Goal: Task Accomplishment & Management: Manage account settings

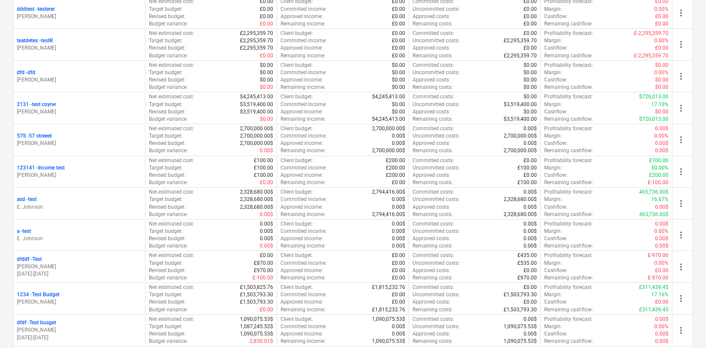
scroll to position [630, 0]
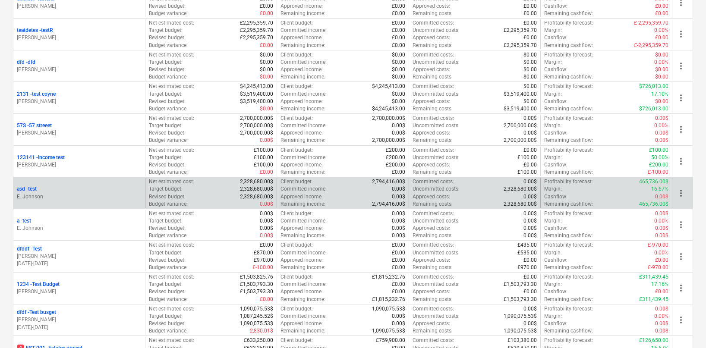
click at [87, 199] on p "E. Johnson" at bounding box center [79, 196] width 125 height 7
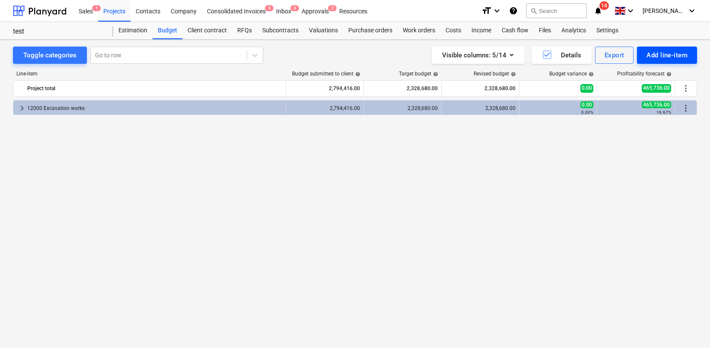
click at [658, 57] on div "Add line-item" at bounding box center [666, 55] width 41 height 11
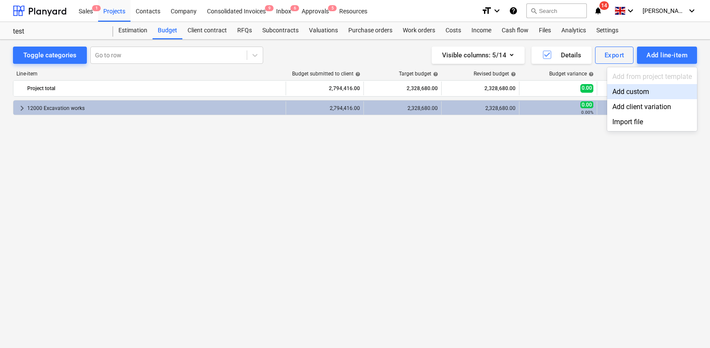
click at [624, 91] on div "Add custom" at bounding box center [652, 91] width 90 height 15
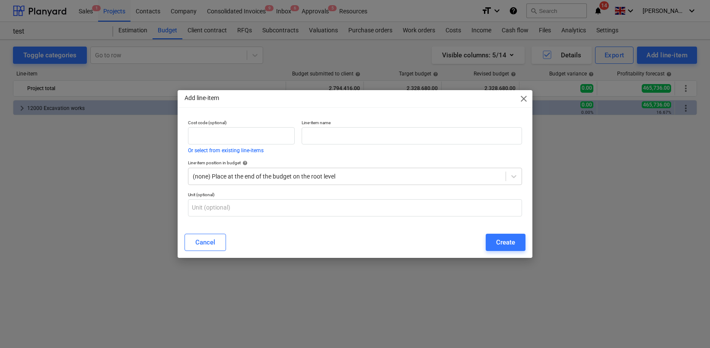
click at [381, 125] on p "Line-item name" at bounding box center [411, 123] width 220 height 7
click at [371, 141] on input "text" at bounding box center [411, 135] width 220 height 17
type input "1"
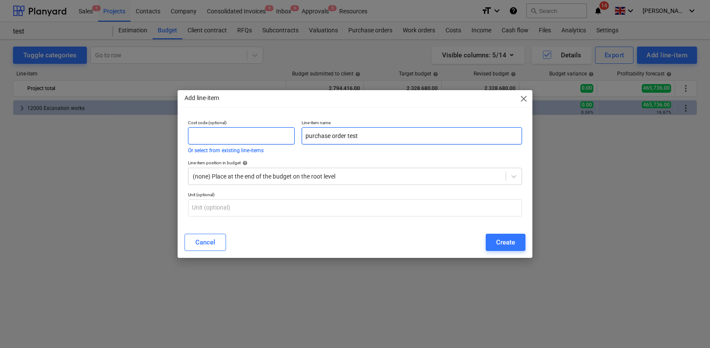
type input "purchase order test"
click at [289, 135] on input "text" at bounding box center [241, 135] width 107 height 17
type input "1"
click at [277, 166] on p "Line-item position in budget help" at bounding box center [355, 163] width 334 height 7
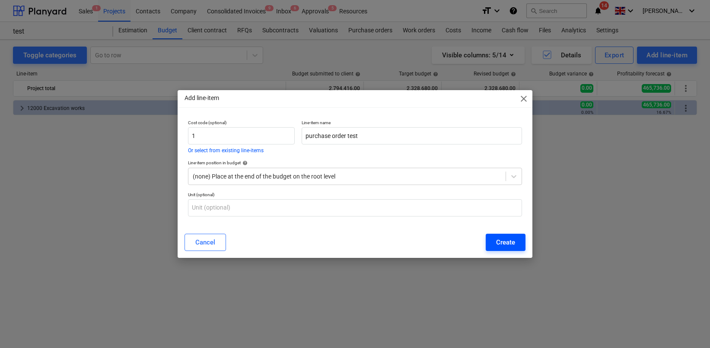
click at [485, 247] on div "Cancel Create" at bounding box center [354, 242] width 341 height 17
click at [491, 246] on button "Create" at bounding box center [505, 242] width 40 height 17
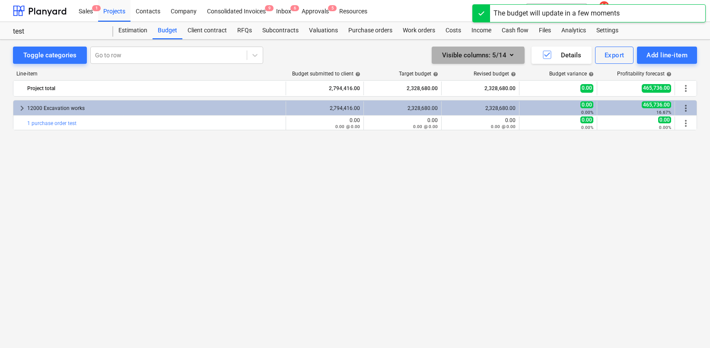
click at [476, 60] on div "Visible columns : 5/14" at bounding box center [478, 55] width 72 height 11
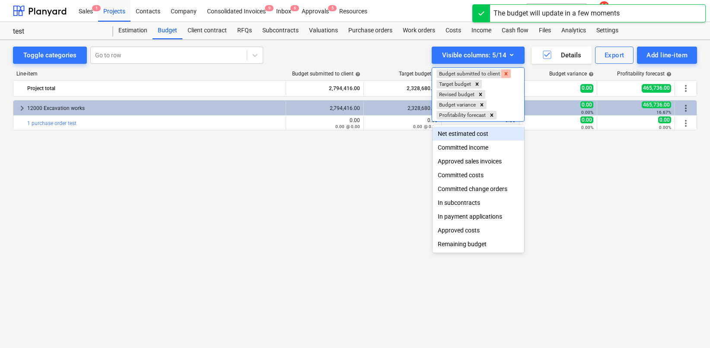
click at [506, 73] on icon "Remove Budget submitted to client" at bounding box center [506, 74] width 6 height 6
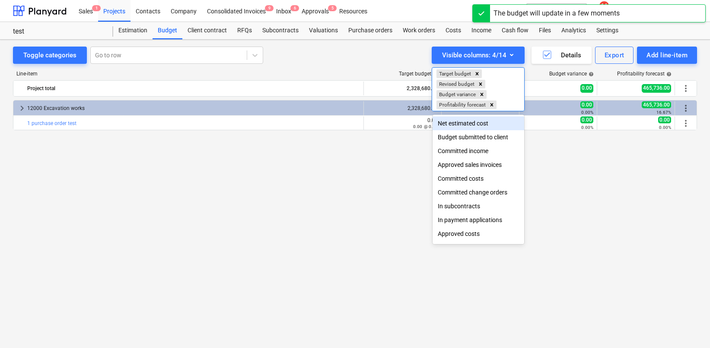
click at [475, 121] on div "Net estimated cost" at bounding box center [478, 124] width 92 height 14
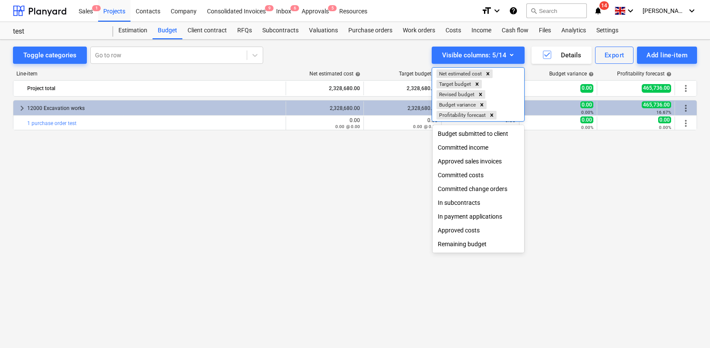
click at [405, 155] on div at bounding box center [355, 174] width 710 height 348
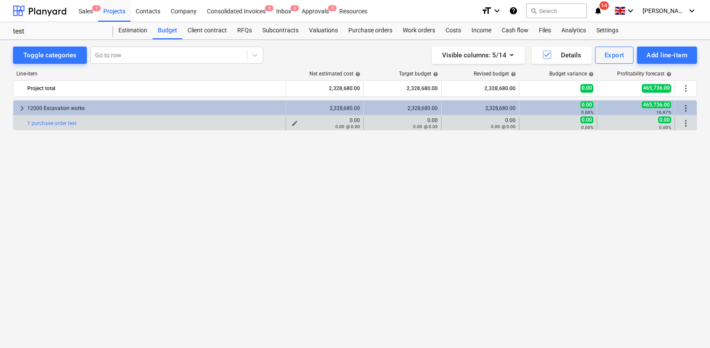
click at [293, 124] on div "0.00 @ 0.00" at bounding box center [324, 127] width 70 height 6
click at [293, 122] on span "edit" at bounding box center [294, 123] width 7 height 7
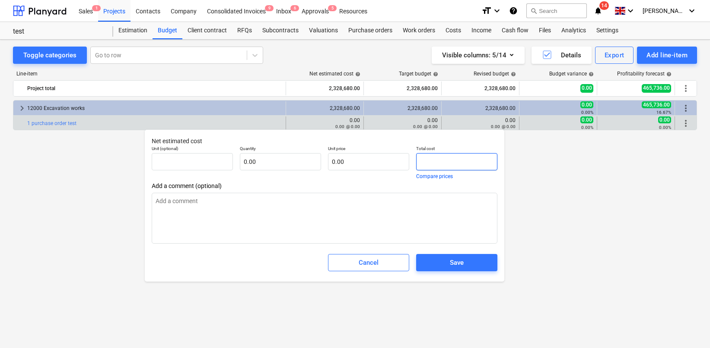
click at [417, 165] on input "text" at bounding box center [456, 161] width 81 height 17
type input "pcs"
type input "1"
type textarea "x"
type input "1.00"
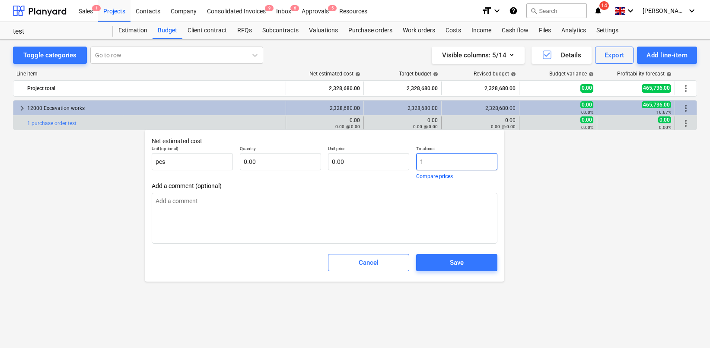
type input "1.00"
type input "10"
type textarea "x"
type input "10.00"
type input "100"
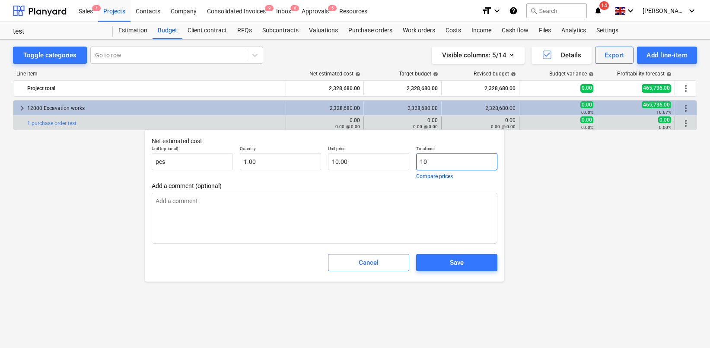
type textarea "x"
type input "100.00"
type input "1000"
type textarea "x"
type input "1,000.00"
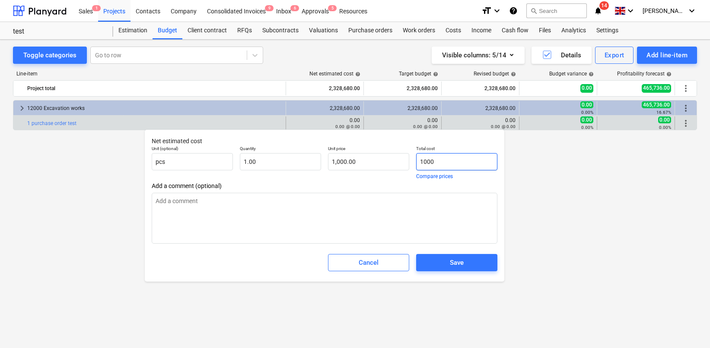
type input "10000"
type textarea "x"
type input "10,000.00"
click at [426, 161] on input "10000" at bounding box center [456, 161] width 81 height 17
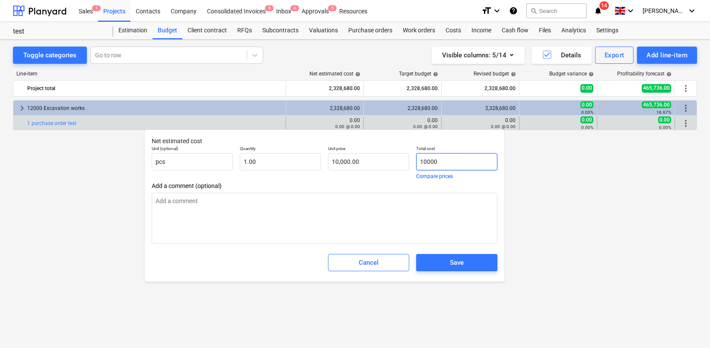
click at [426, 161] on input "10000" at bounding box center [456, 161] width 81 height 17
type input "10,000.00"
click at [439, 266] on span "Save" at bounding box center [456, 262] width 60 height 11
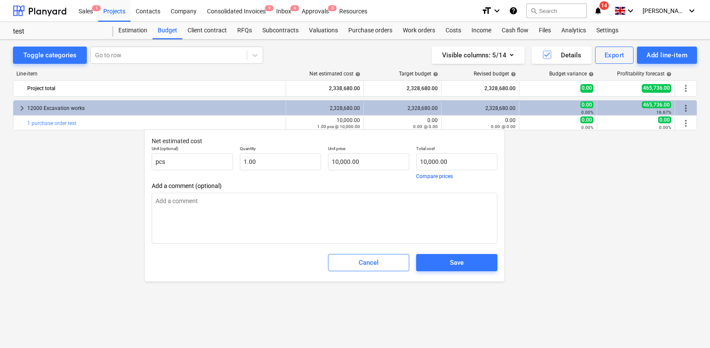
type textarea "x"
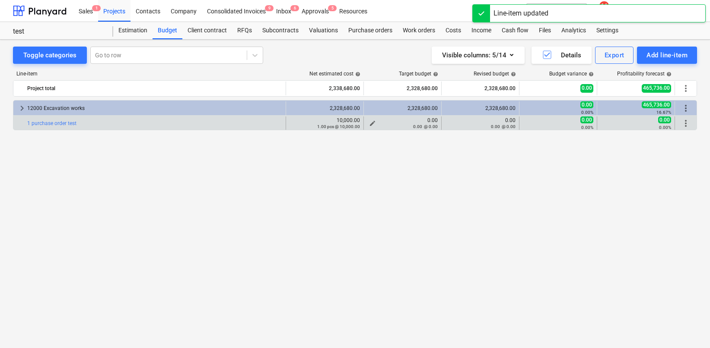
click at [371, 122] on span "edit" at bounding box center [372, 123] width 7 height 7
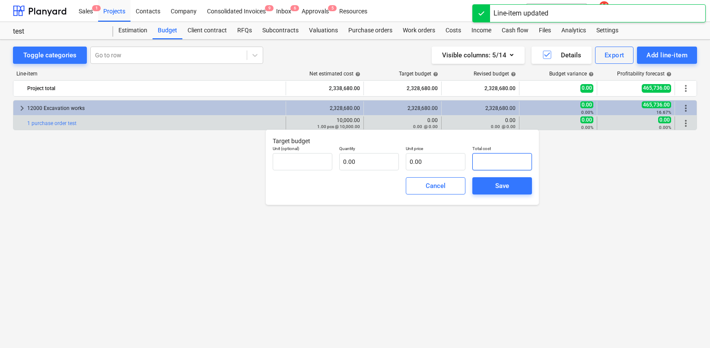
click at [474, 159] on input "text" at bounding box center [502, 161] width 60 height 17
paste input "10000"
type input "pcs"
type input "10000"
type input "1.00"
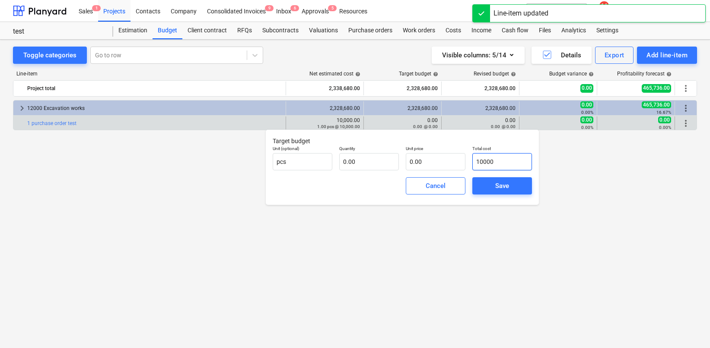
type input "10,000.00"
click at [485, 178] on button "Save" at bounding box center [502, 185] width 60 height 17
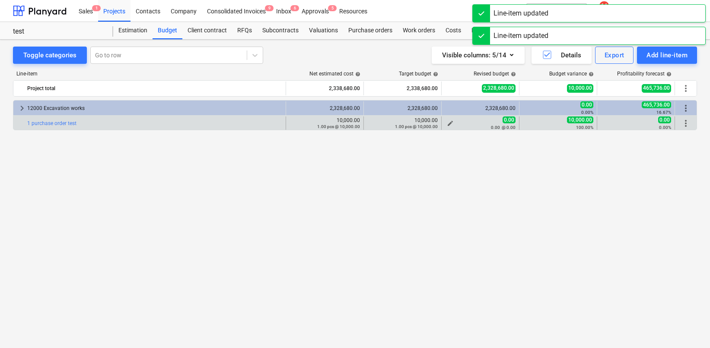
click at [459, 126] on div "0.00 @ 0.00" at bounding box center [480, 127] width 70 height 6
click at [450, 124] on span "edit" at bounding box center [450, 123] width 7 height 7
type textarea "x"
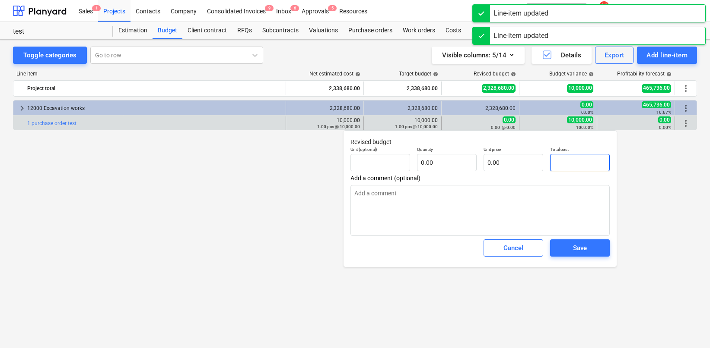
click at [556, 165] on input "text" at bounding box center [580, 162] width 60 height 17
paste input "10000"
type textarea "x"
type input "pcs"
type input "10000"
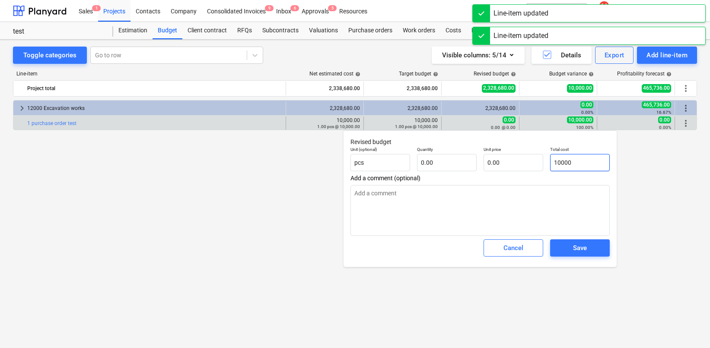
type input "1.00"
type input "10,000.00"
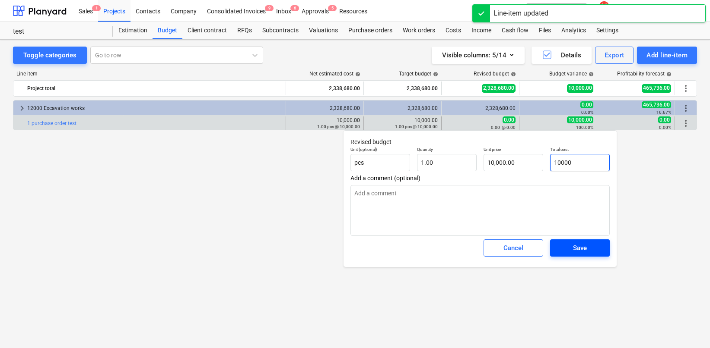
type input "10000"
type textarea "x"
type input "10,000.00"
click at [566, 244] on span "Save" at bounding box center [579, 248] width 39 height 11
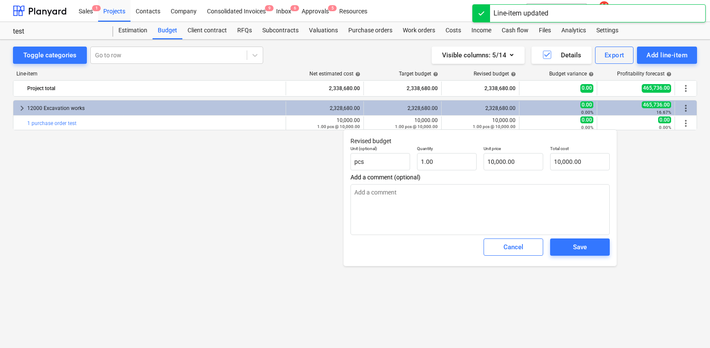
type textarea "x"
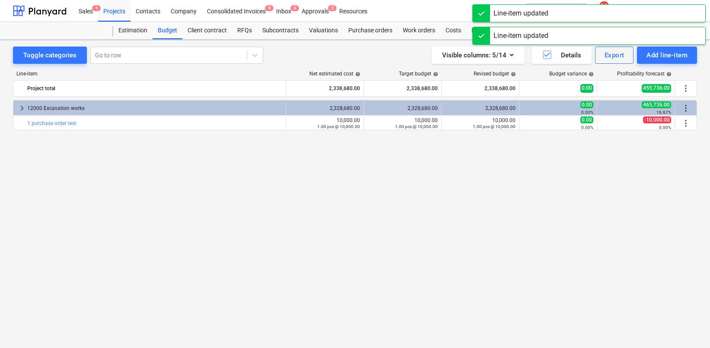
click at [515, 219] on div "keyboard_arrow_right 12000 Excavation works 2,328,680.00 2,328,680.00 2,328,680…" at bounding box center [355, 206] width 684 height 212
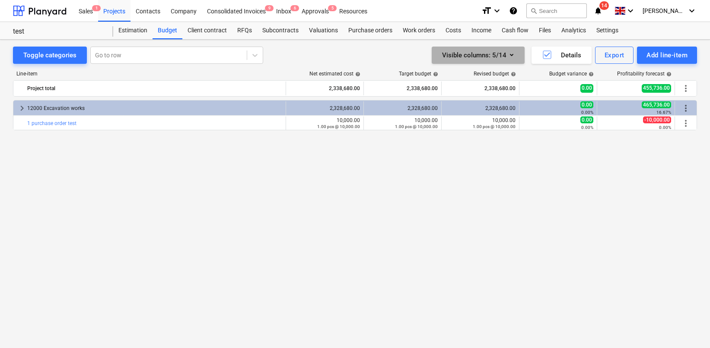
click at [496, 60] on div "Visible columns : 5/14" at bounding box center [478, 55] width 72 height 11
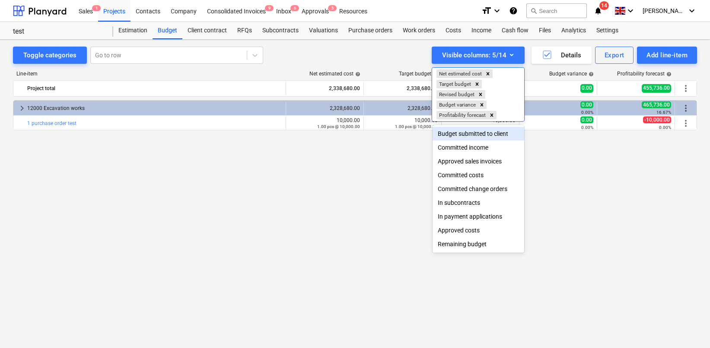
click at [466, 133] on div "Budget submitted to client" at bounding box center [478, 134] width 92 height 14
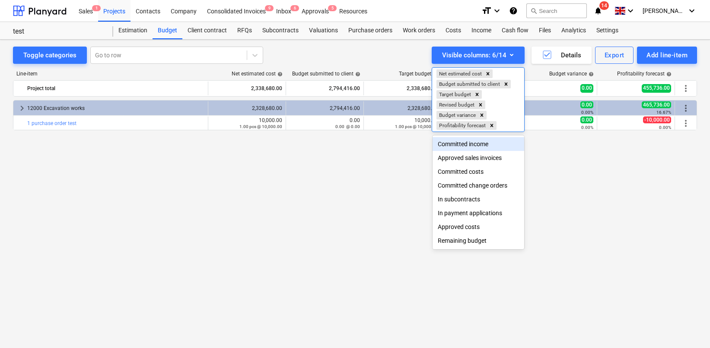
click at [332, 117] on div at bounding box center [355, 174] width 710 height 348
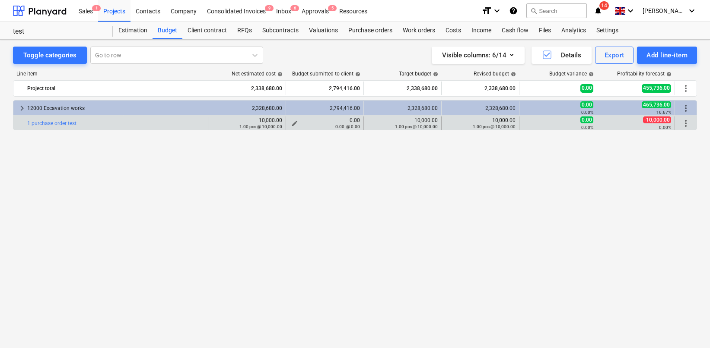
click at [292, 126] on div "0.00 @ 0.00" at bounding box center [324, 127] width 70 height 6
click at [293, 124] on div "0.00 @ 0.00" at bounding box center [324, 127] width 70 height 6
click at [295, 120] on button "edit" at bounding box center [294, 123] width 10 height 10
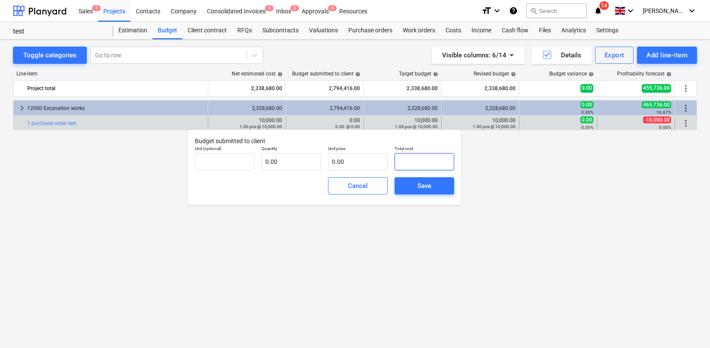
click at [407, 161] on input "text" at bounding box center [424, 161] width 60 height 17
paste input "10000"
type input "pcs"
type input "10000"
type input "1.00"
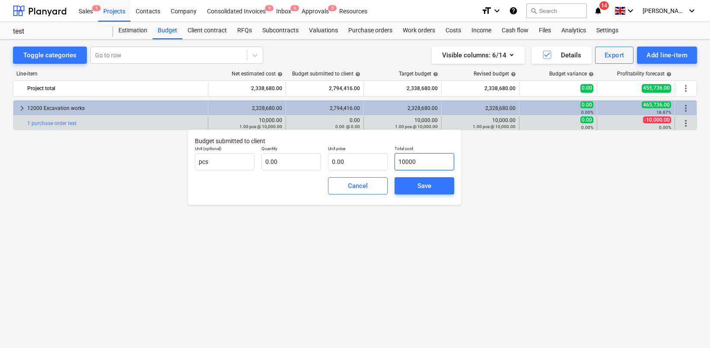
type input "10,000.00"
click at [416, 187] on span "Save" at bounding box center [424, 186] width 39 height 11
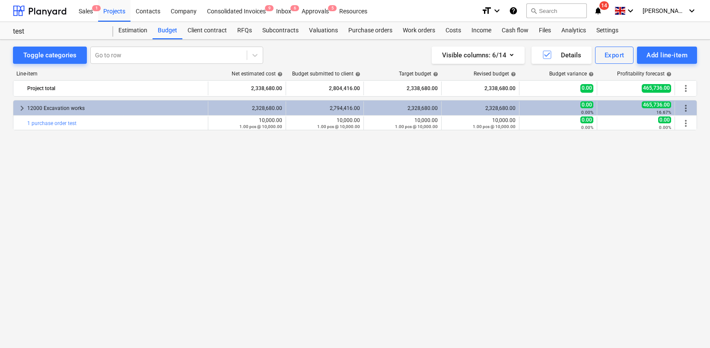
click at [374, 44] on div "Toggle categories Go to row Visible columns : 6/14 Details Export Add line-item…" at bounding box center [355, 185] width 710 height 290
click at [372, 33] on div "Purchase orders" at bounding box center [370, 30] width 54 height 17
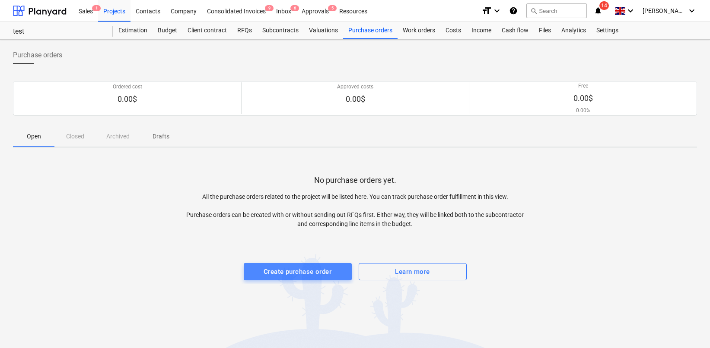
click at [313, 276] on div "Create purchase order" at bounding box center [297, 271] width 68 height 11
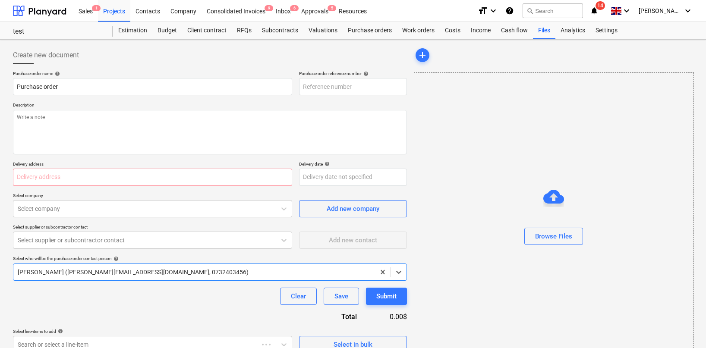
type textarea "x"
type input "asd-PO-001"
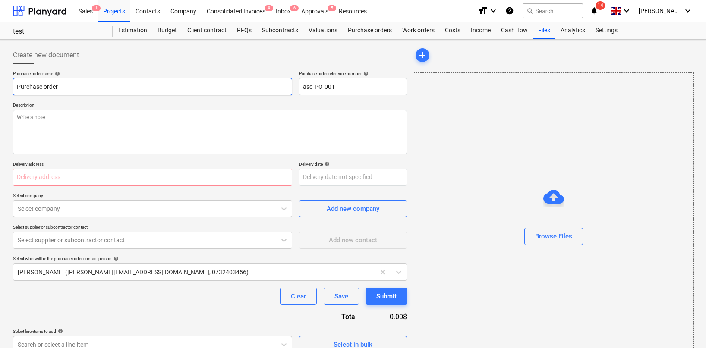
click at [228, 92] on input "Purchase order" at bounding box center [152, 86] width 279 height 17
type textarea "x"
type input "Purchase order"
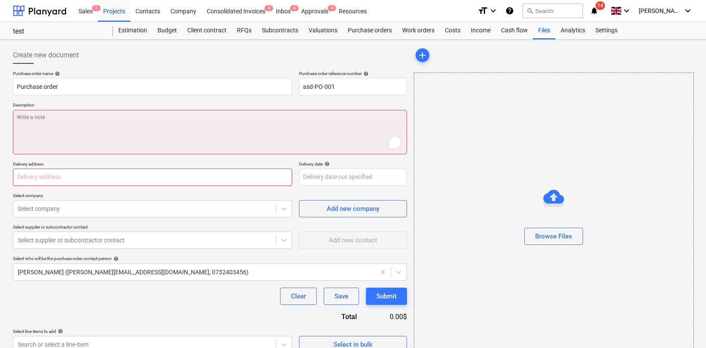
type textarea "x"
type input "a"
type textarea "x"
type input "afs"
type textarea "x"
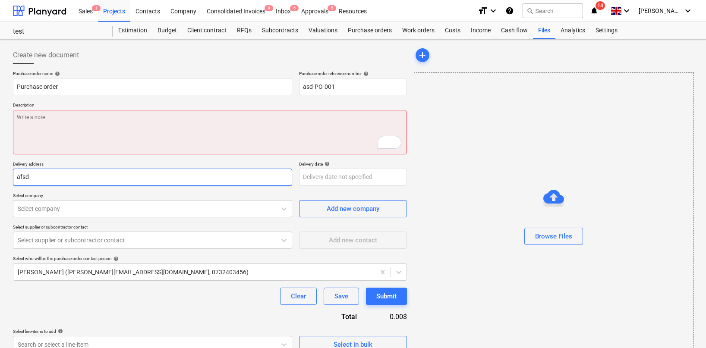
type input "afsd"
type textarea "x"
click at [180, 126] on textarea "To enrich screen reader interactions, please activate Accessibility in Grammarl…" at bounding box center [210, 132] width 394 height 44
type textarea "sd"
type textarea "x"
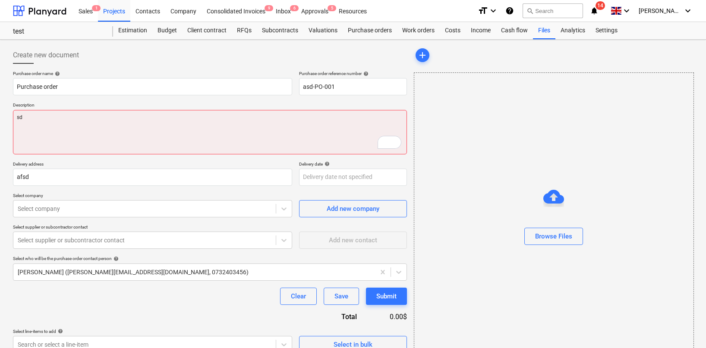
type textarea "sdf"
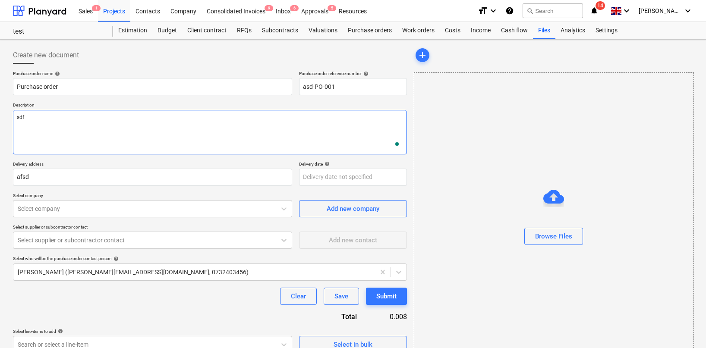
type textarea "x"
type textarea "sdfsf"
type textarea "x"
type textarea "sdfsfd"
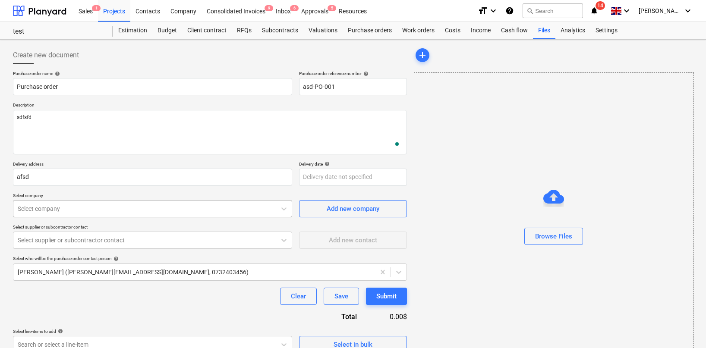
click at [225, 216] on div "Select company" at bounding box center [152, 208] width 279 height 17
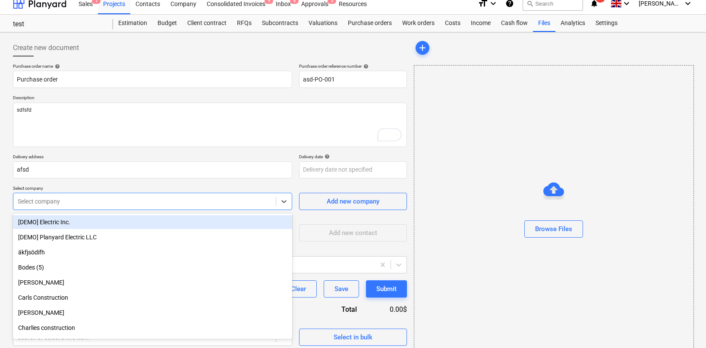
click at [211, 222] on div "[DEMO] Electric Inc." at bounding box center [152, 222] width 279 height 14
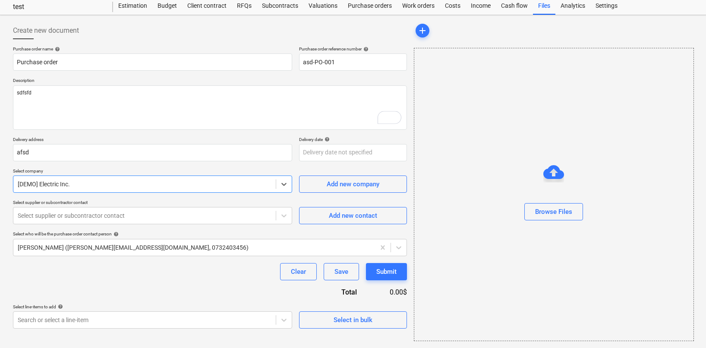
click at [203, 302] on div "Purchase order name help Purchase order Purchase order reference number help as…" at bounding box center [210, 187] width 394 height 283
click at [196, 320] on body "Sales 1 Projects Contacts Company Consolidated Invoices 9 Inbox 6 Approvals 5 R…" at bounding box center [353, 149] width 706 height 348
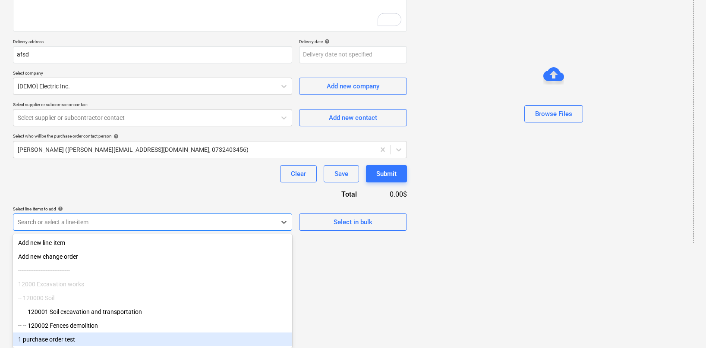
click at [140, 339] on div "1 purchase order test" at bounding box center [152, 340] width 279 height 14
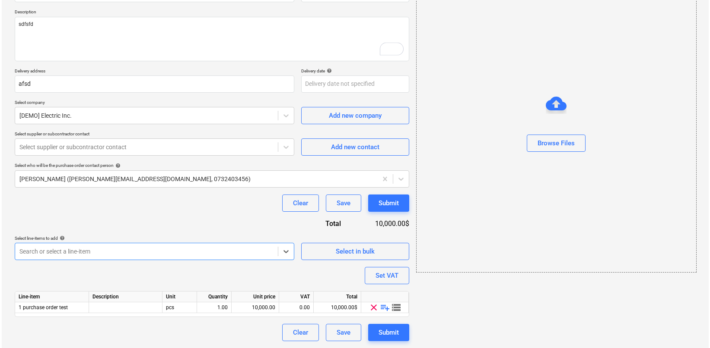
scroll to position [93, 0]
click at [386, 329] on div "Submit" at bounding box center [387, 332] width 20 height 11
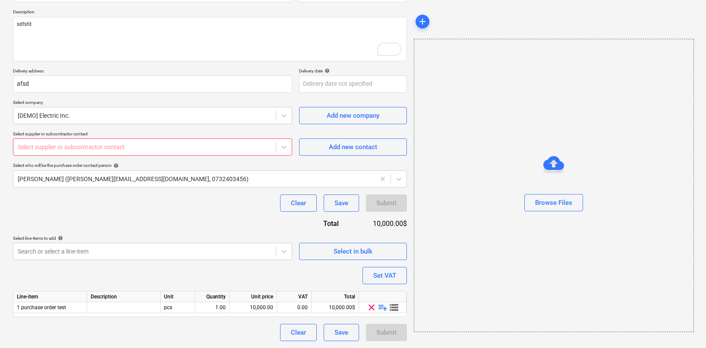
click at [182, 139] on div "Select supplier or subcontractor contact" at bounding box center [152, 147] width 279 height 17
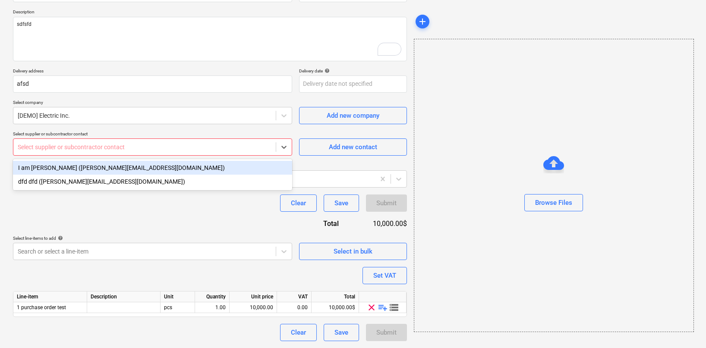
click at [177, 156] on div "Purchase order name help Purchase order Purchase order reference number help as…" at bounding box center [210, 160] width 394 height 364
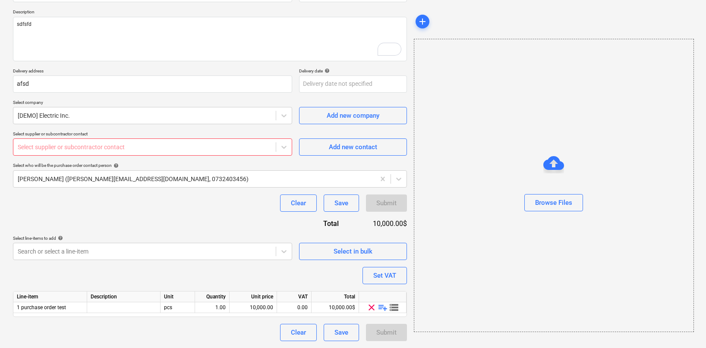
click at [177, 147] on div at bounding box center [145, 147] width 254 height 9
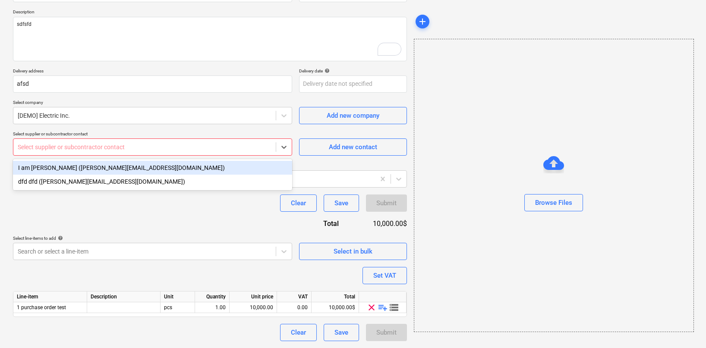
click at [174, 160] on div "I am [PERSON_NAME] ([PERSON_NAME][EMAIL_ADDRESS][DOMAIN_NAME]) dfd dfd ([PERSON…" at bounding box center [152, 174] width 279 height 31
click at [173, 167] on div "I am [PERSON_NAME] ([PERSON_NAME][EMAIL_ADDRESS][DOMAIN_NAME])" at bounding box center [152, 168] width 279 height 14
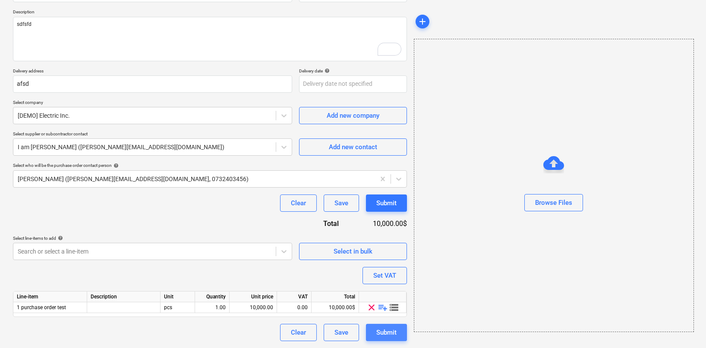
click at [381, 331] on div "Submit" at bounding box center [387, 332] width 20 height 11
type textarea "x"
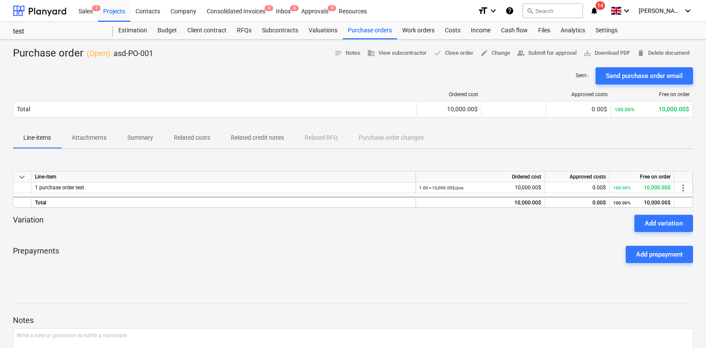
click at [182, 131] on span "Related costs" at bounding box center [192, 138] width 57 height 14
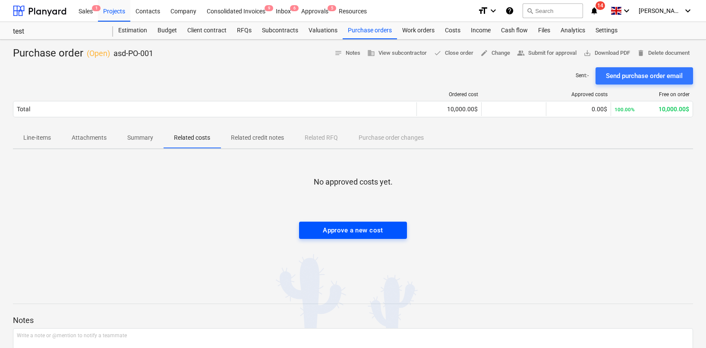
click at [332, 229] on div "Approve a new cost" at bounding box center [353, 230] width 60 height 11
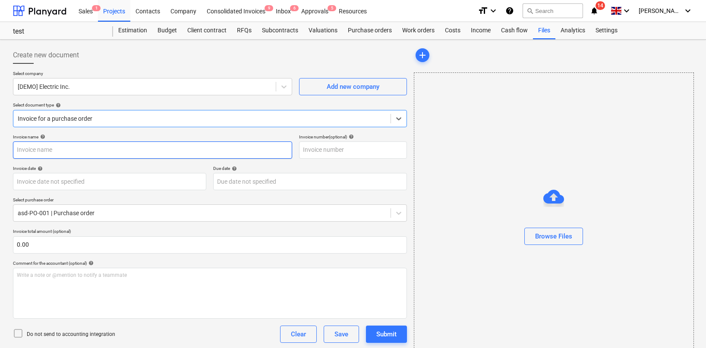
click at [95, 144] on input "text" at bounding box center [152, 150] width 279 height 17
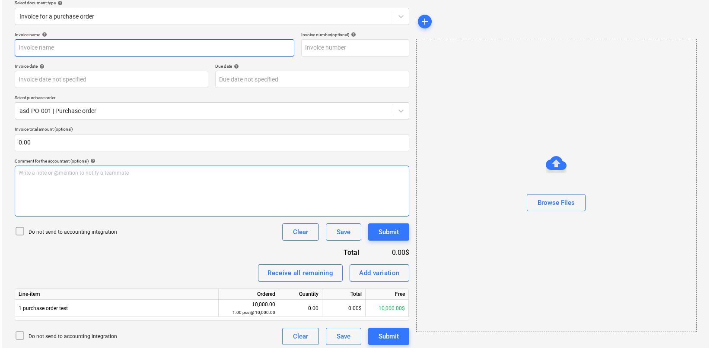
scroll to position [106, 0]
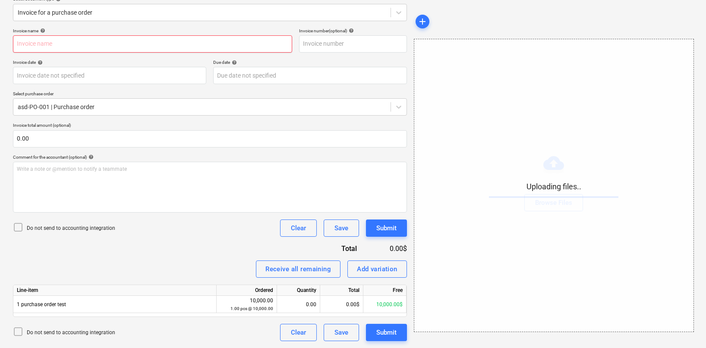
click at [169, 49] on input "text" at bounding box center [152, 43] width 279 height 17
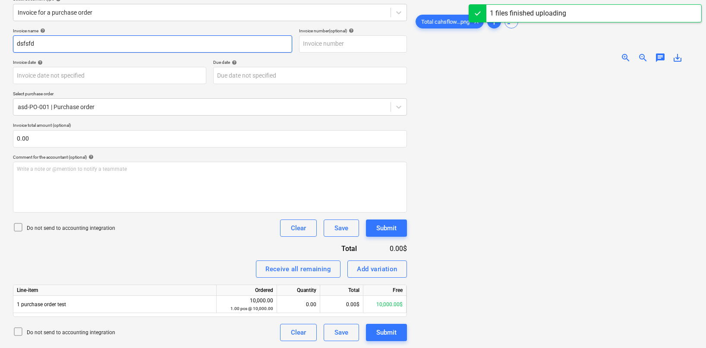
type input "dsfsfd"
click at [310, 55] on div "Invoice name help dsfsfd Invoice number (optional) help Invoice date help Press…" at bounding box center [210, 185] width 394 height 314
click at [310, 48] on input "text" at bounding box center [353, 43] width 108 height 17
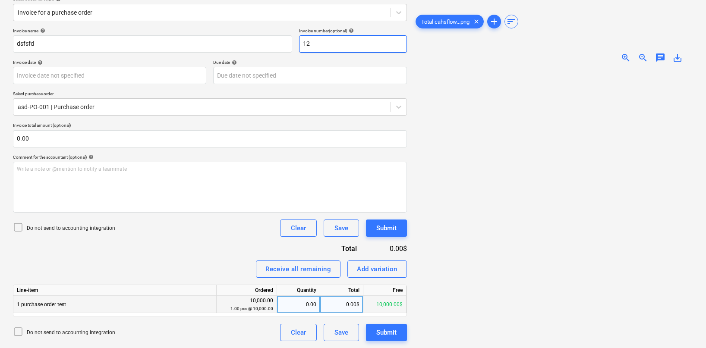
type input "12"
click at [291, 301] on div "0.00" at bounding box center [299, 304] width 36 height 17
click at [339, 301] on div "0.00$" at bounding box center [341, 304] width 43 height 17
type input "8000"
click at [233, 242] on div "Invoice name help dsfsfd Invoice number (optional) help 12 Invoice date help Pr…" at bounding box center [210, 185] width 394 height 314
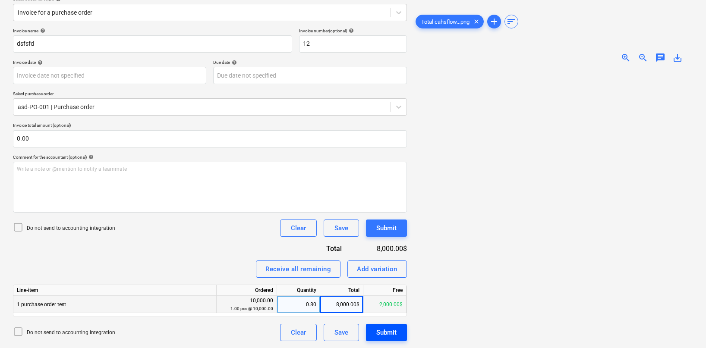
click at [380, 328] on div "Submit" at bounding box center [387, 332] width 20 height 11
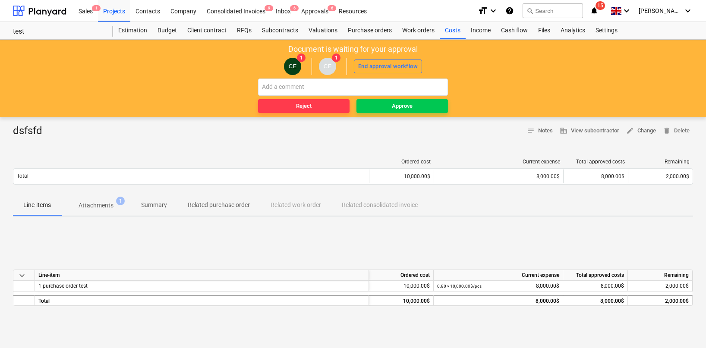
click at [399, 97] on div "Reject Approve" at bounding box center [353, 96] width 190 height 35
click at [399, 101] on button "Approve" at bounding box center [403, 106] width 92 height 14
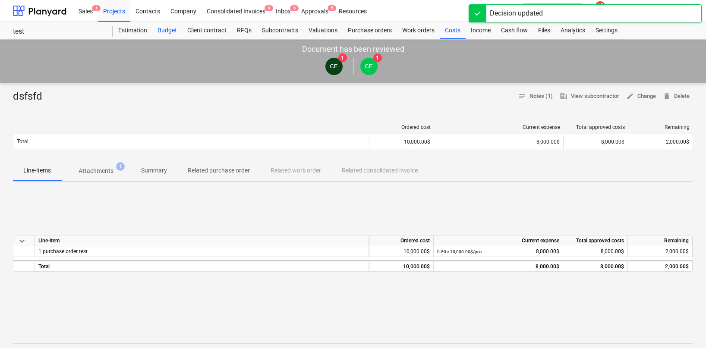
click at [164, 32] on div "Budget" at bounding box center [167, 30] width 30 height 17
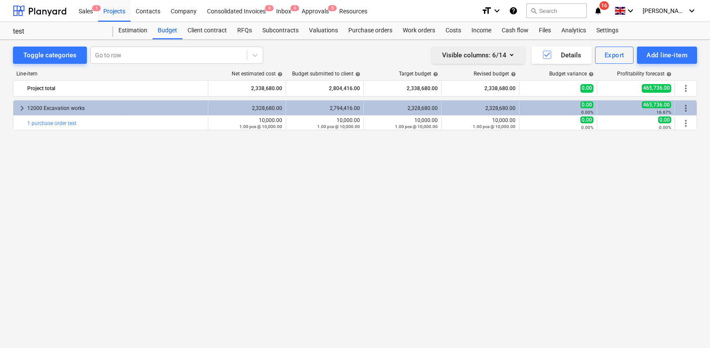
click at [507, 57] on icon "button" at bounding box center [511, 55] width 10 height 10
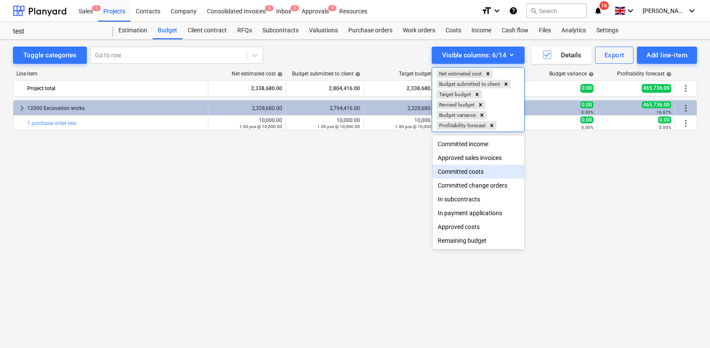
click at [462, 176] on div "Committed costs" at bounding box center [478, 172] width 92 height 14
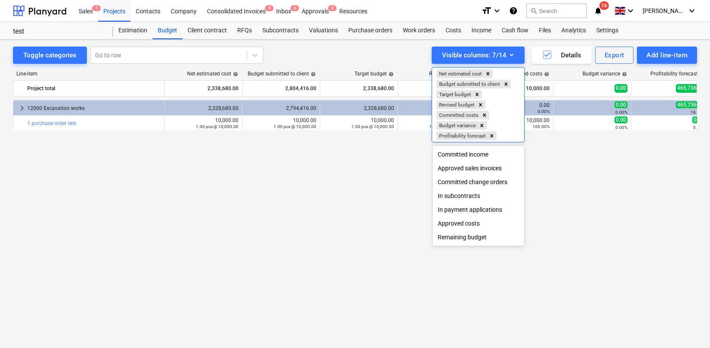
click at [402, 184] on div at bounding box center [355, 174] width 710 height 348
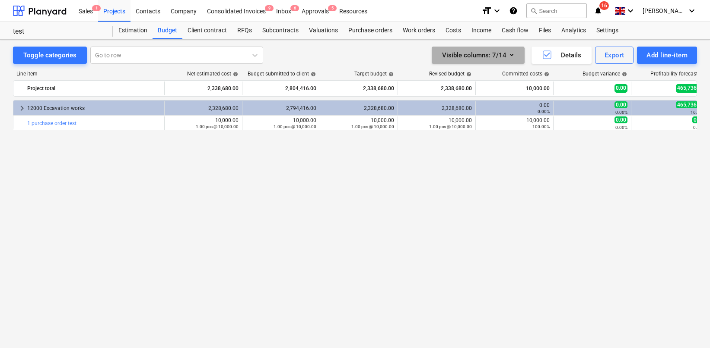
click at [475, 63] on button "Visible columns : 7/14" at bounding box center [477, 55] width 93 height 17
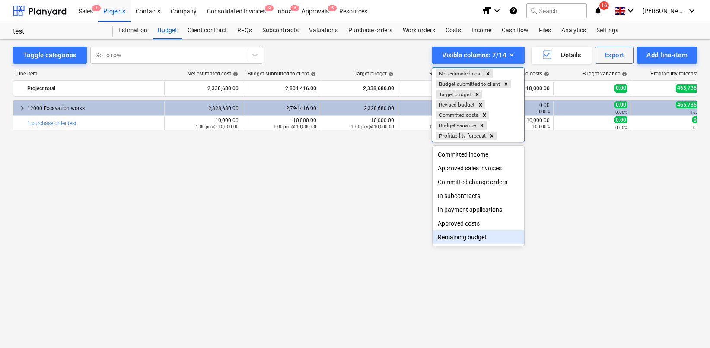
click at [459, 237] on div "Remaining budget" at bounding box center [478, 238] width 92 height 14
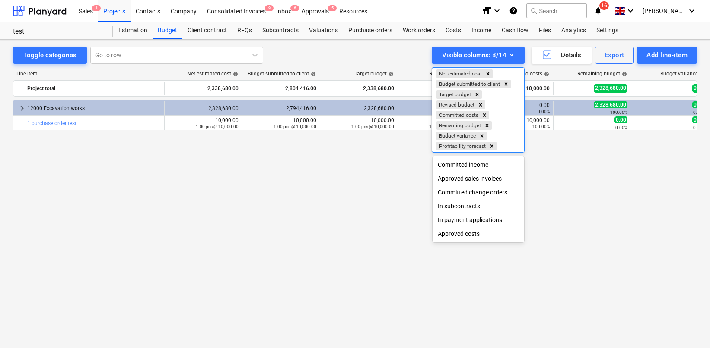
click at [359, 205] on div at bounding box center [355, 174] width 710 height 348
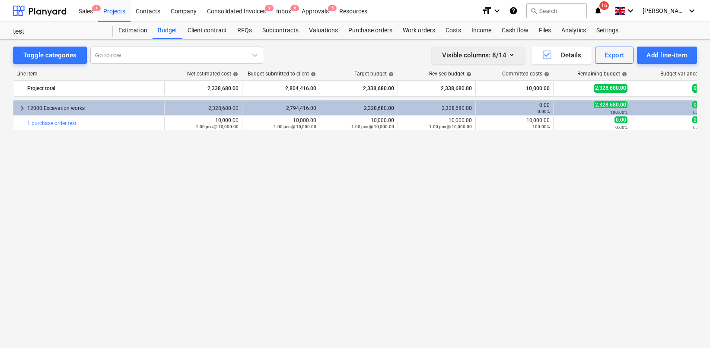
click at [504, 57] on div "Visible columns : 8/14" at bounding box center [478, 55] width 72 height 11
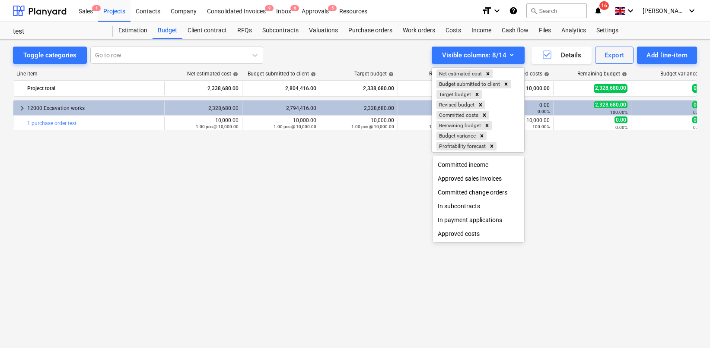
click at [365, 55] on div at bounding box center [355, 174] width 710 height 348
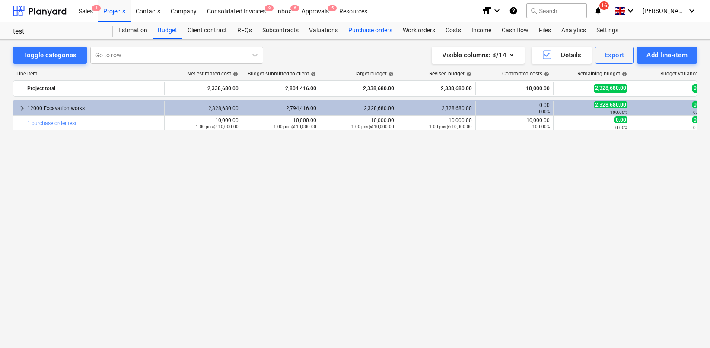
click at [377, 31] on div "Purchase orders" at bounding box center [370, 30] width 54 height 17
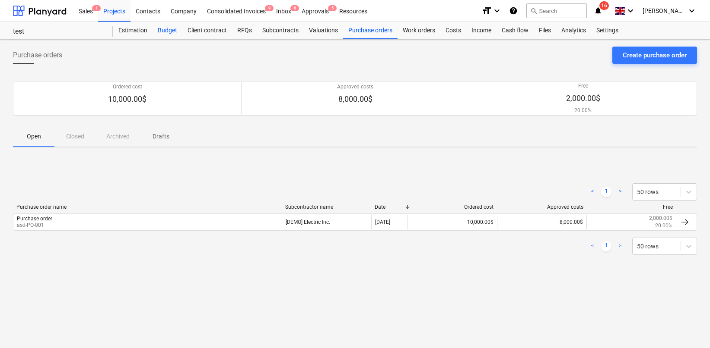
click at [168, 24] on div "Budget" at bounding box center [167, 30] width 30 height 17
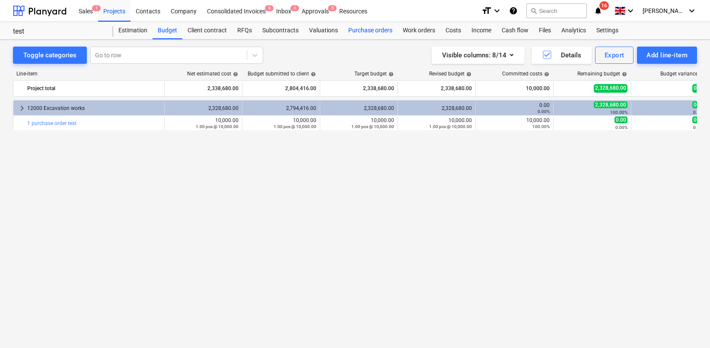
click at [361, 30] on div "Purchase orders" at bounding box center [370, 30] width 54 height 17
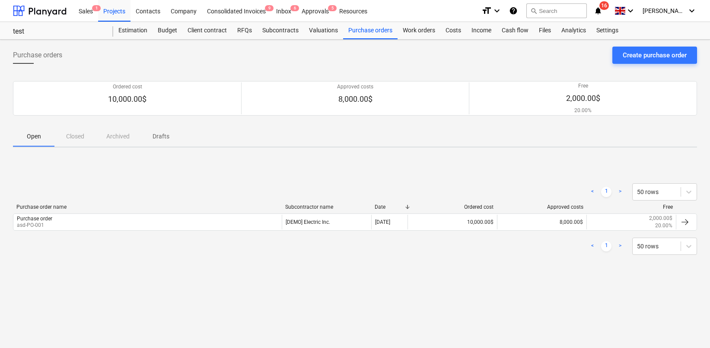
click at [219, 209] on div "Purchase order name" at bounding box center [147, 207] width 262 height 6
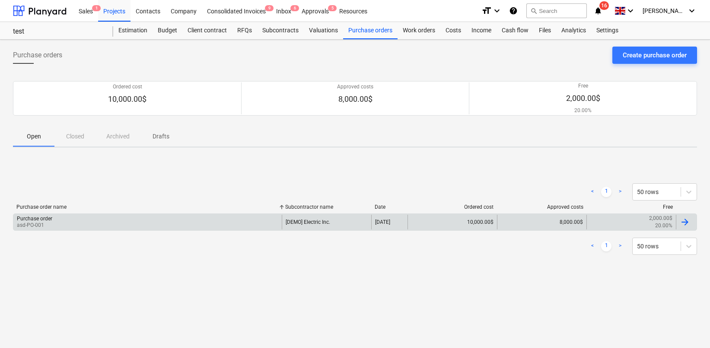
click at [216, 215] on div "Purchase order asd-PO-001 [DEMO] Electric Inc. [DATE] 10,000.00$ 8,000.00$ 2,00…" at bounding box center [355, 222] width 684 height 17
click at [213, 220] on div "Purchase order asd-PO-001" at bounding box center [147, 222] width 268 height 15
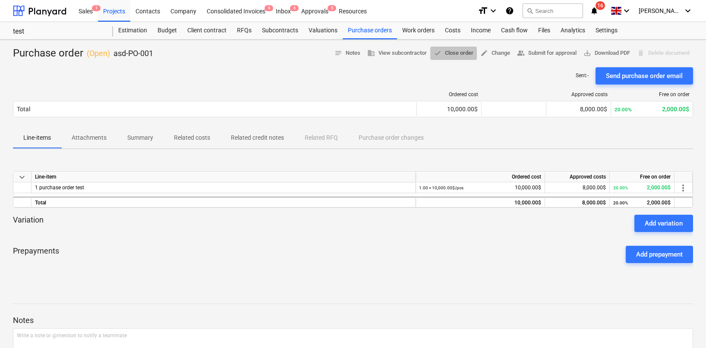
click at [443, 53] on span "done Close order" at bounding box center [454, 53] width 40 height 10
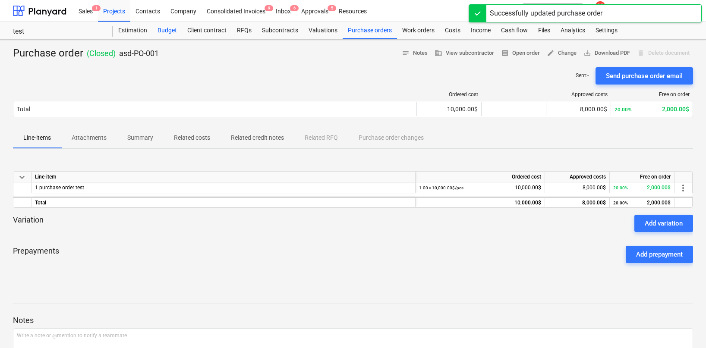
click at [166, 27] on div "Budget" at bounding box center [167, 30] width 30 height 17
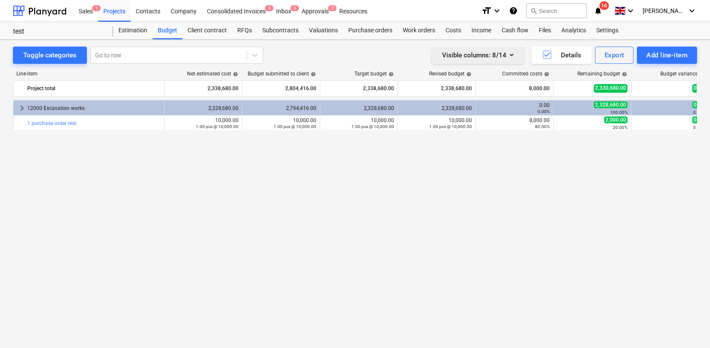
click at [517, 57] on button "Visible columns : 8/14" at bounding box center [477, 55] width 93 height 17
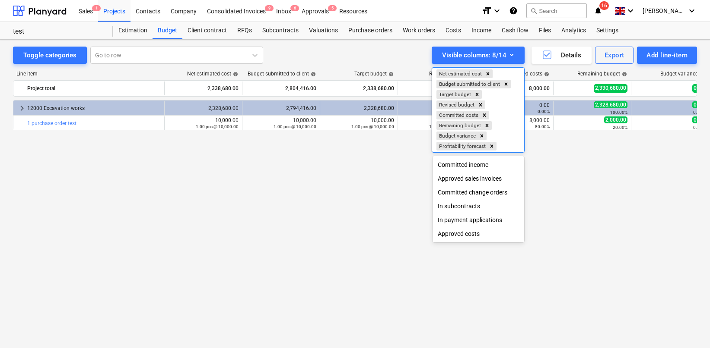
click at [653, 14] on div at bounding box center [355, 174] width 710 height 348
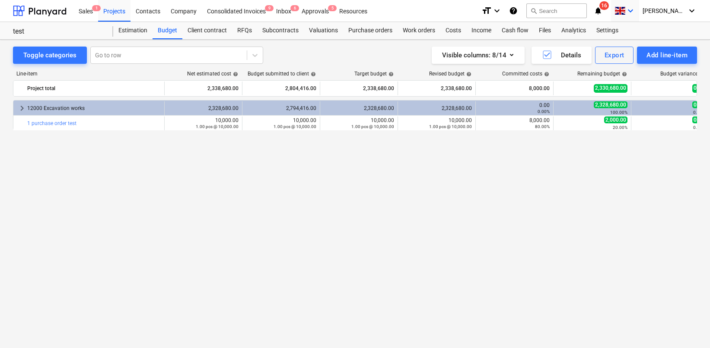
click at [635, 11] on icon "keyboard_arrow_down" at bounding box center [630, 11] width 10 height 10
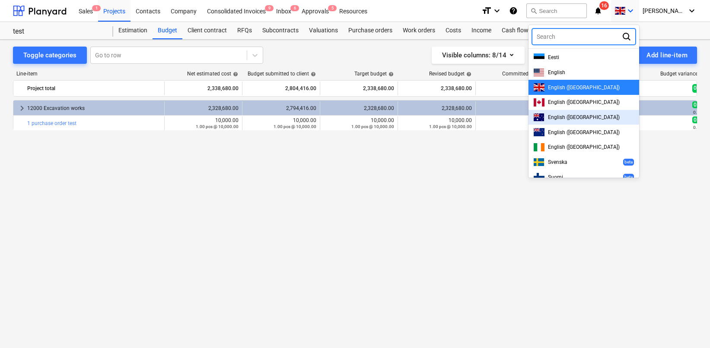
click at [582, 122] on div "English ([GEOGRAPHIC_DATA])" at bounding box center [583, 117] width 111 height 15
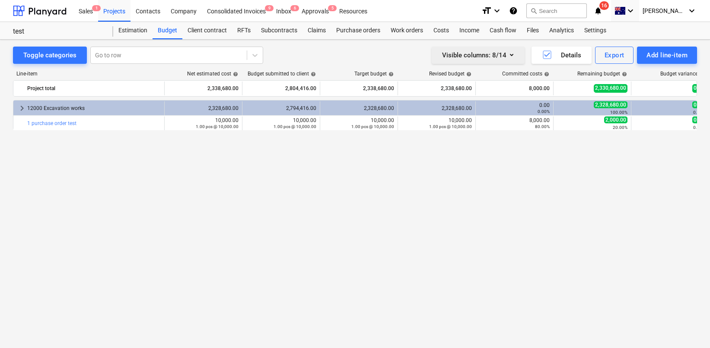
click at [513, 61] on button "Visible columns : 8/14" at bounding box center [477, 55] width 93 height 17
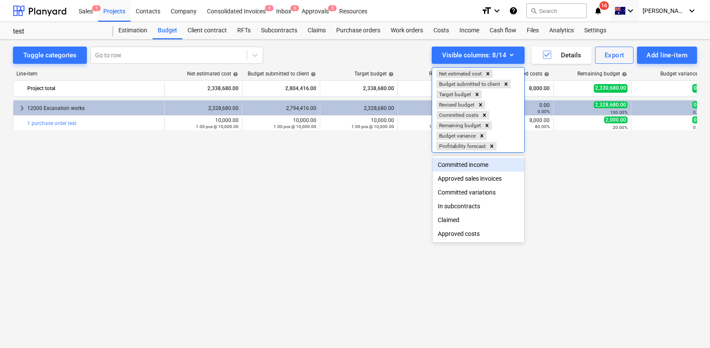
click at [582, 138] on div at bounding box center [355, 174] width 710 height 348
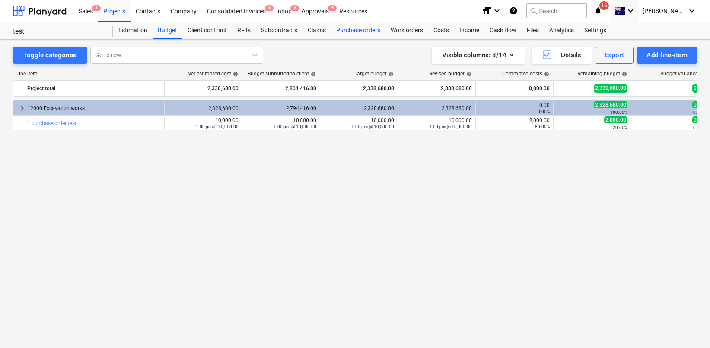
click at [359, 28] on div "Purchase orders" at bounding box center [358, 30] width 54 height 17
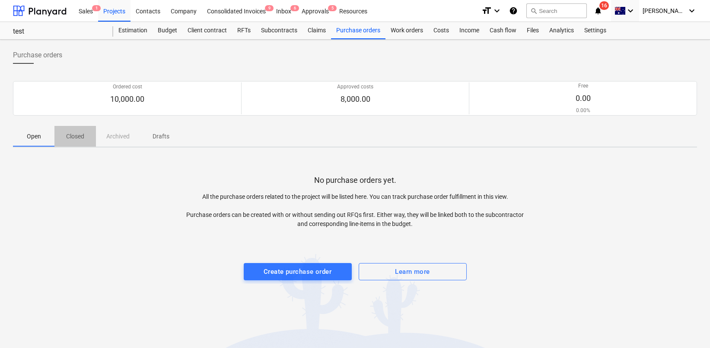
click at [76, 141] on span "Closed" at bounding box center [74, 137] width 41 height 14
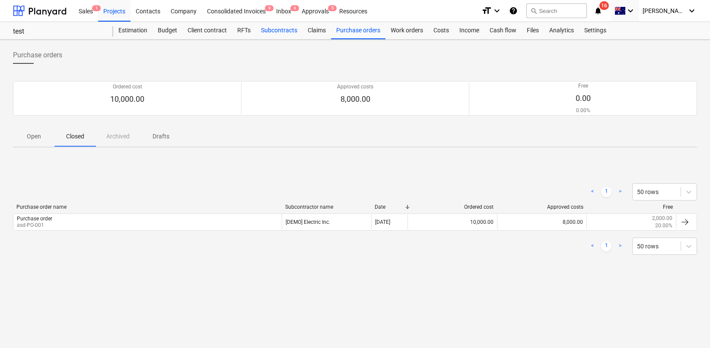
click at [270, 29] on div "Subcontracts" at bounding box center [279, 30] width 47 height 17
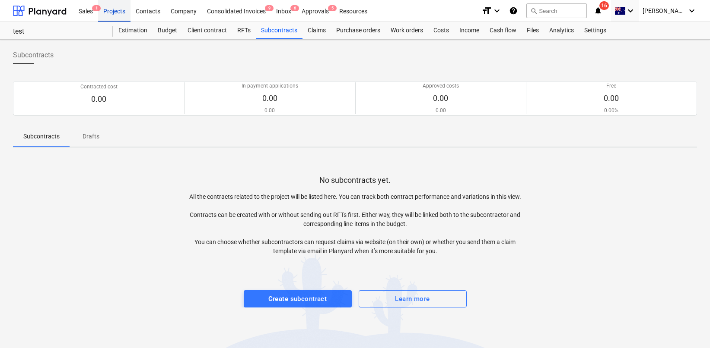
click at [118, 13] on div "Projects" at bounding box center [114, 11] width 32 height 22
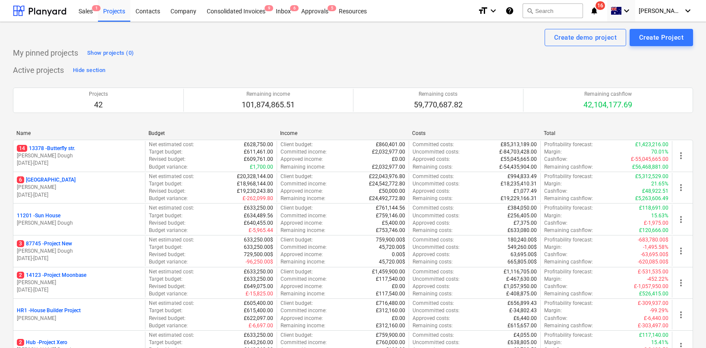
click at [117, 164] on p "[DATE] - [DATE]" at bounding box center [79, 163] width 125 height 7
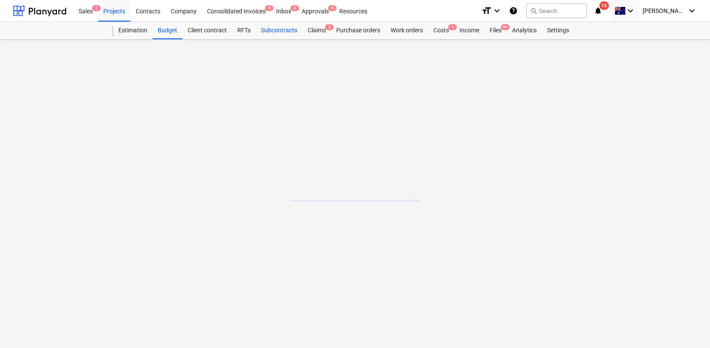
click at [266, 32] on div "Subcontracts" at bounding box center [279, 30] width 47 height 17
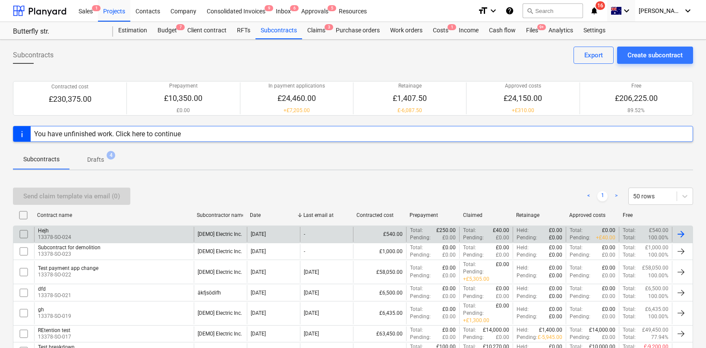
click at [136, 234] on div "Hejh 13378-SO-024" at bounding box center [114, 234] width 160 height 15
